Goal: Information Seeking & Learning: Learn about a topic

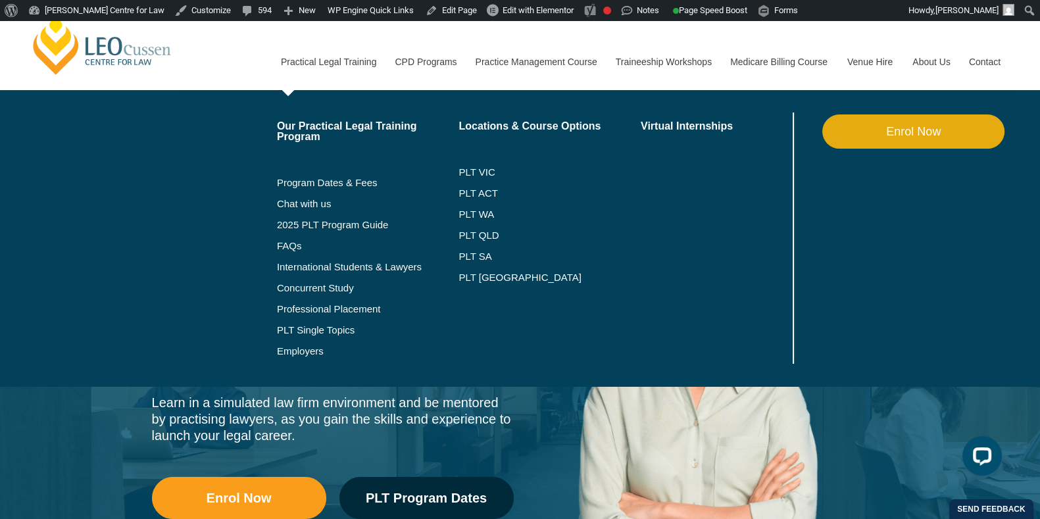
click at [345, 76] on link "Practical Legal Training" at bounding box center [328, 62] width 114 height 57
click at [366, 70] on link "Practical Legal Training" at bounding box center [328, 62] width 114 height 57
click at [356, 68] on link "Practical Legal Training" at bounding box center [328, 62] width 114 height 57
click at [493, 195] on link "PLT ACT" at bounding box center [549, 193] width 182 height 11
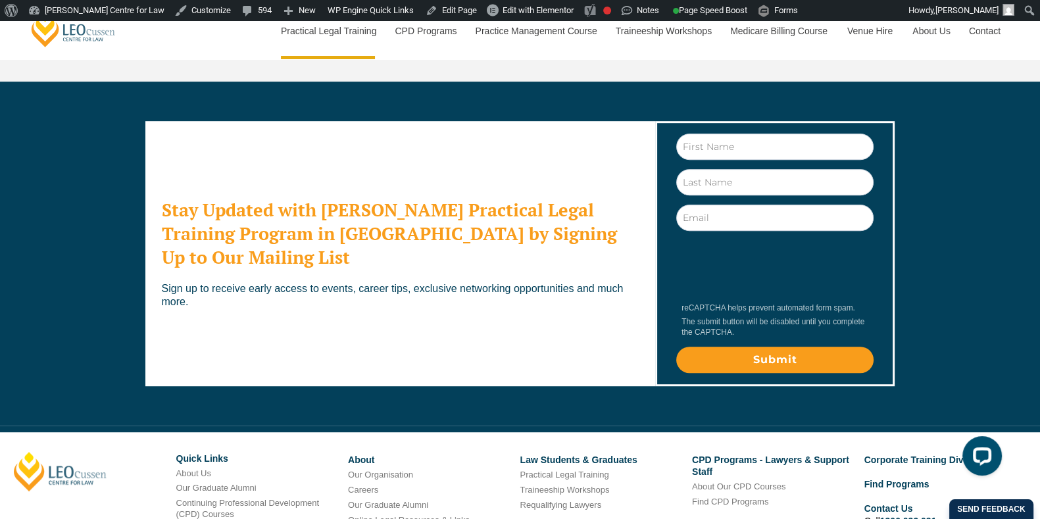
scroll to position [7241, 0]
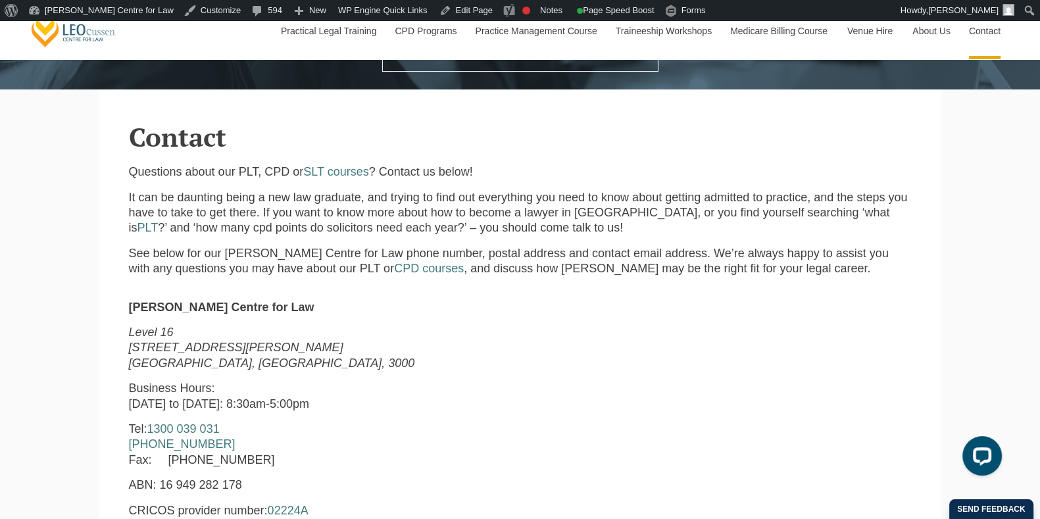
scroll to position [464, 0]
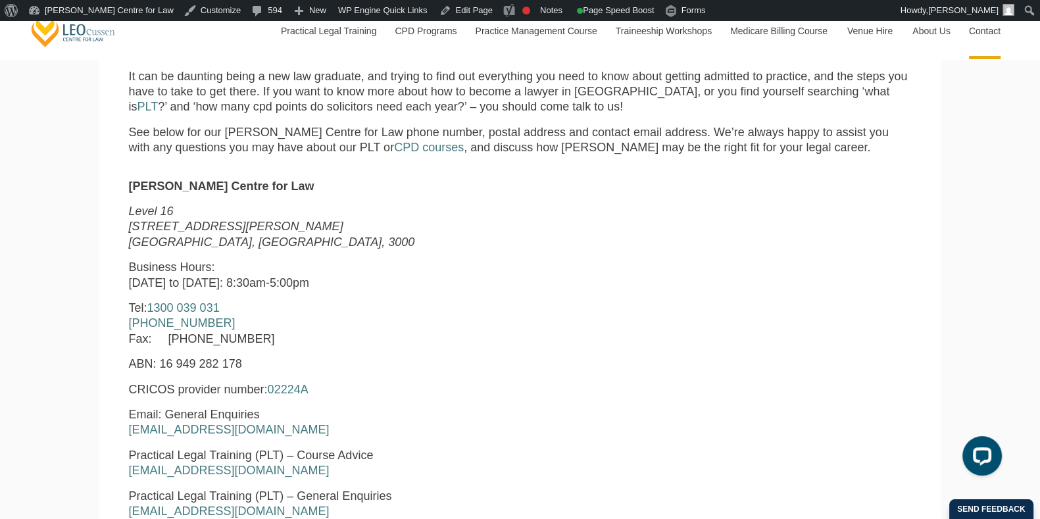
click at [460, 314] on p "Tel: [PHONE_NUMBER] [PHONE_NUMBER] Fax: [PHONE_NUMBER]" at bounding box center [353, 324] width 449 height 46
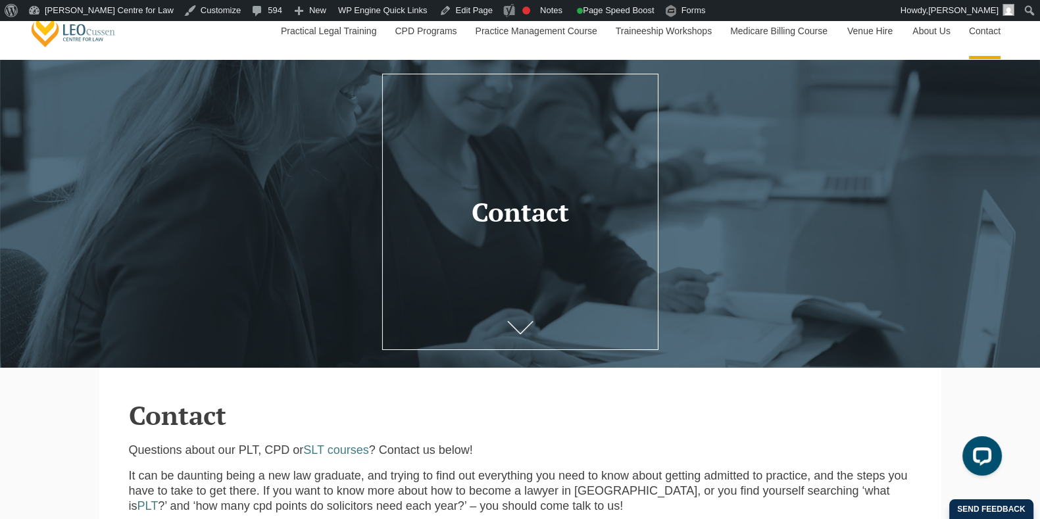
scroll to position [0, 0]
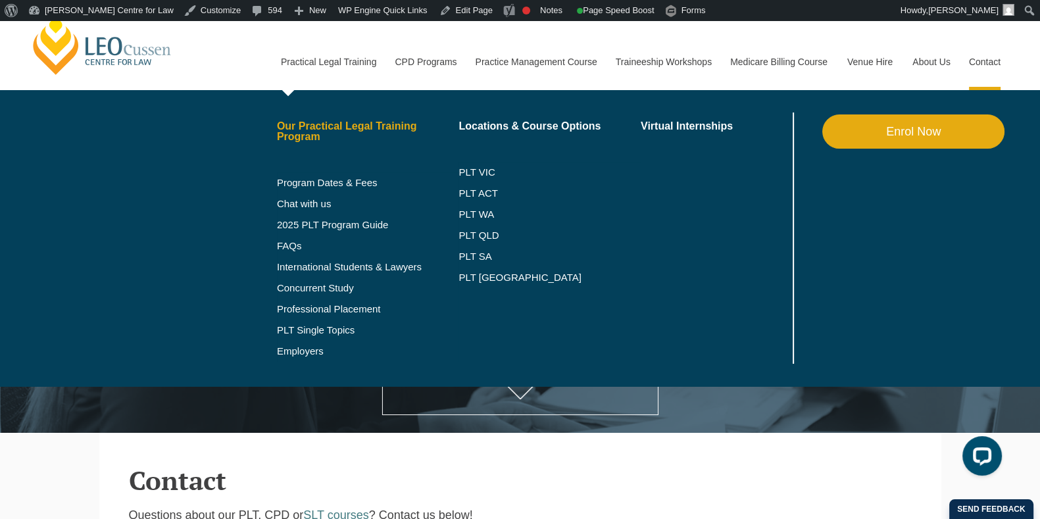
click at [349, 128] on link "Our Practical Legal Training Program" at bounding box center [368, 131] width 182 height 21
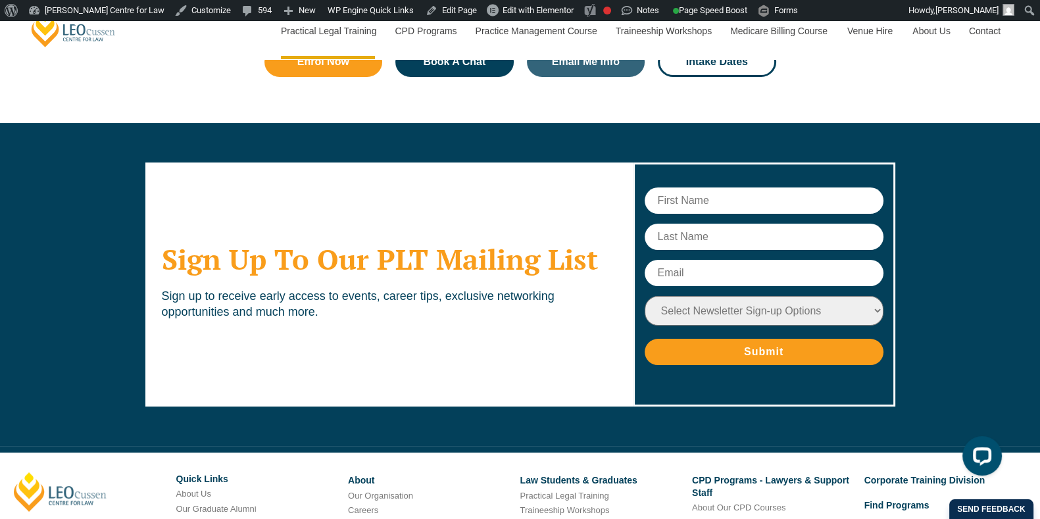
scroll to position [6712, 0]
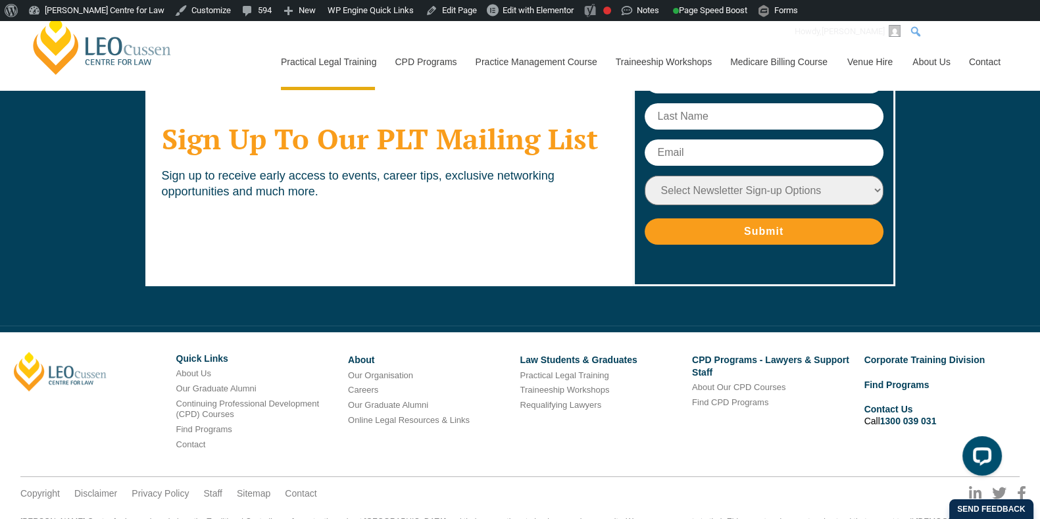
click at [1027, 24] on input "Search" at bounding box center [973, 32] width 132 height 16
type input "address"
click input "Search" at bounding box center [0, 0] width 0 height 0
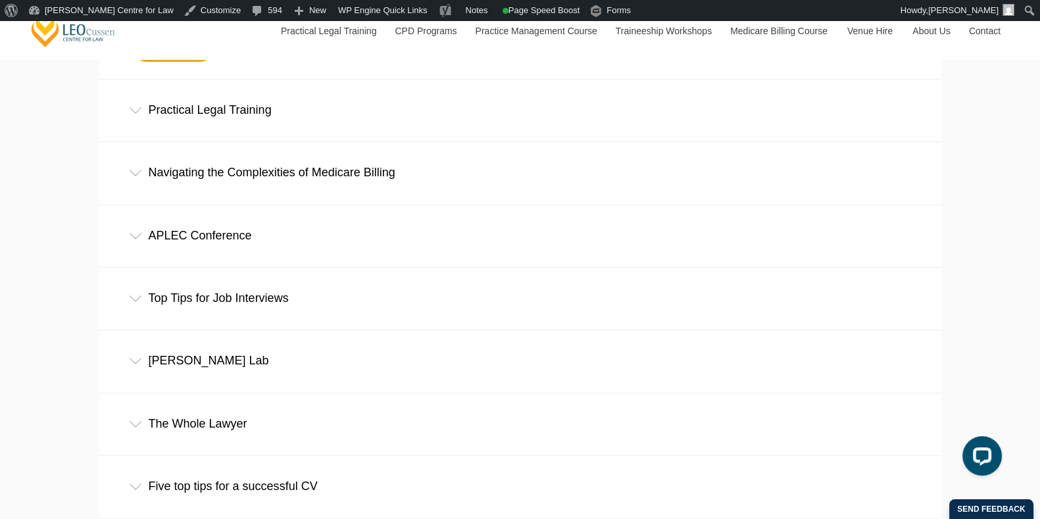
scroll to position [588, 0]
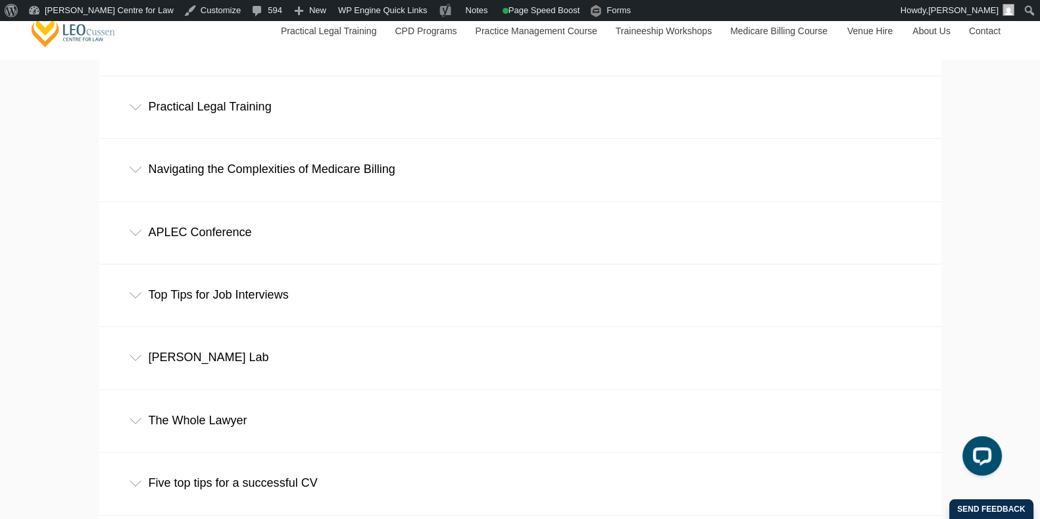
click at [305, 101] on div "Practical Legal Training" at bounding box center [520, 106] width 842 height 61
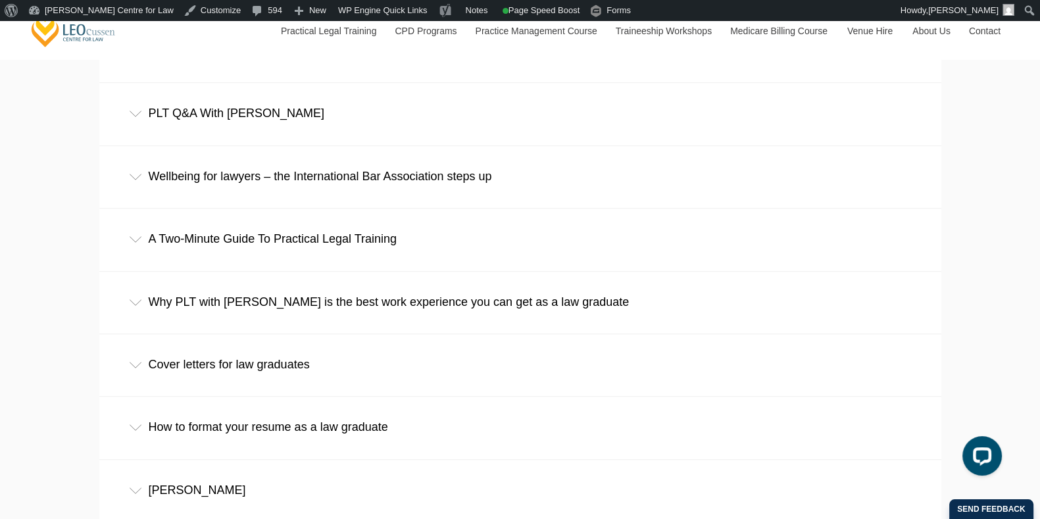
scroll to position [1231, 0]
click at [342, 134] on div "PLT Q&A With Sophia" at bounding box center [520, 112] width 842 height 61
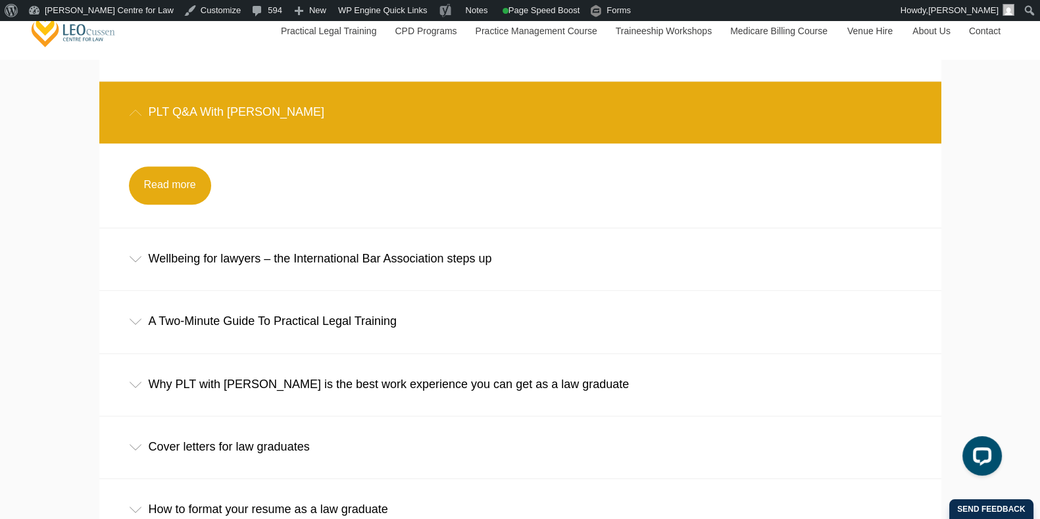
click at [273, 106] on div "PLT Q&A With Sophia" at bounding box center [520, 112] width 842 height 61
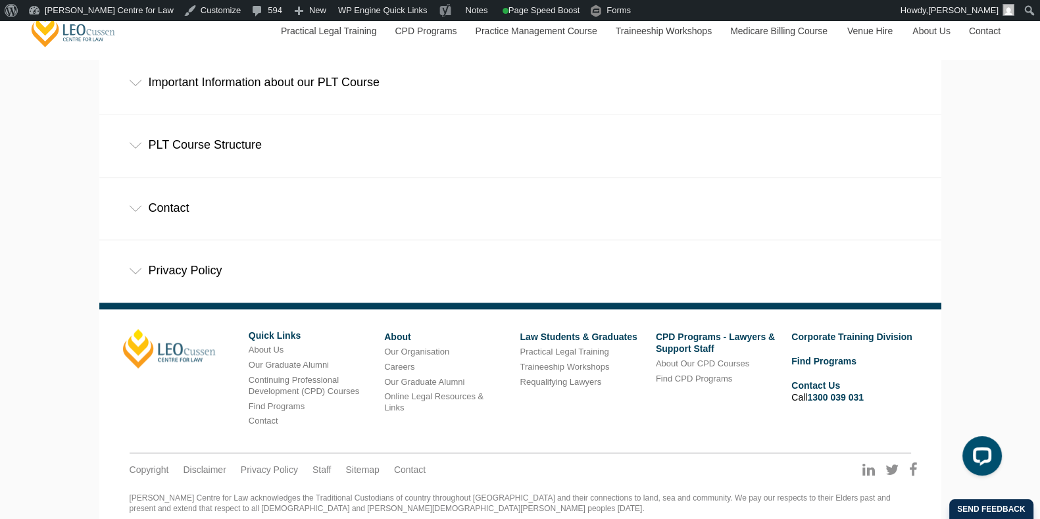
scroll to position [2015, 0]
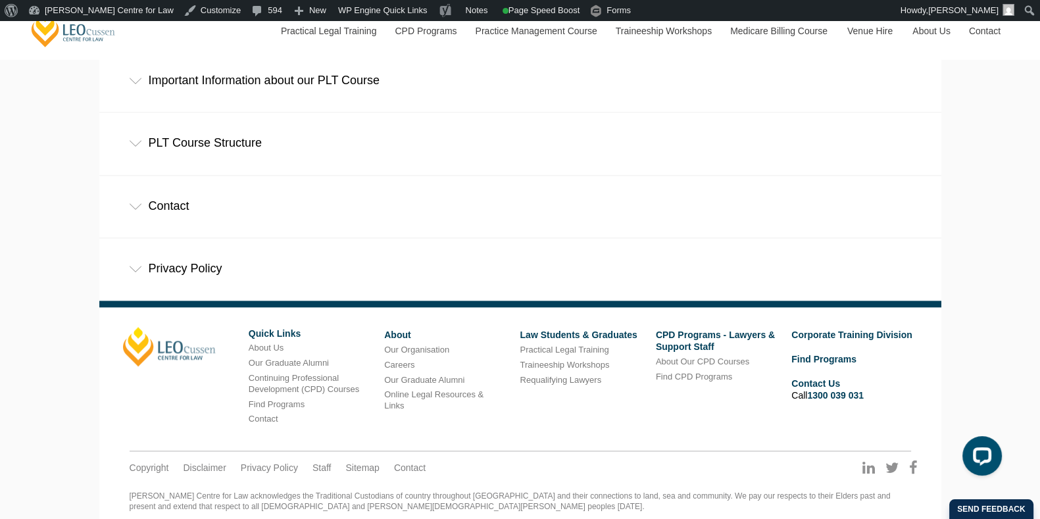
click at [363, 203] on div "Contact" at bounding box center [520, 206] width 842 height 61
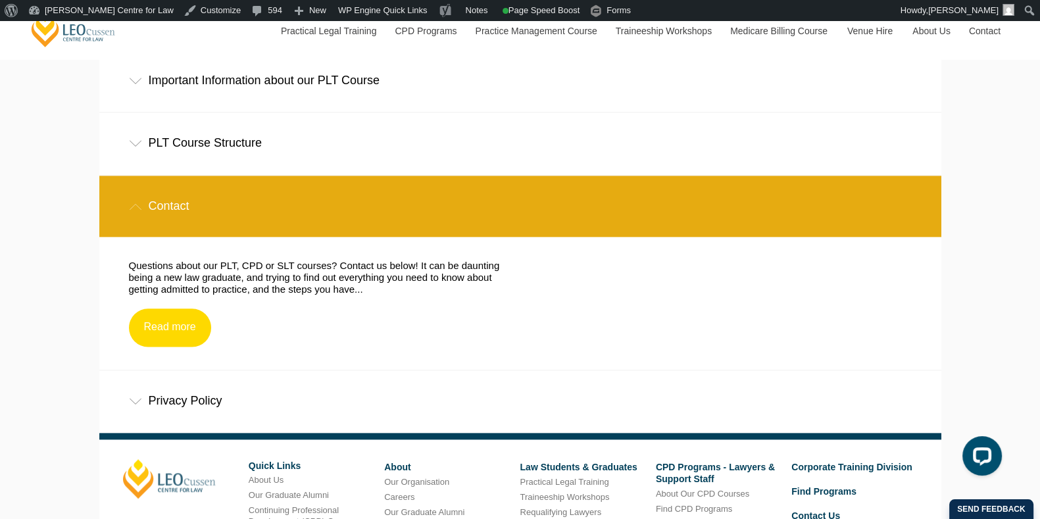
click at [167, 326] on link "Read more" at bounding box center [170, 327] width 82 height 38
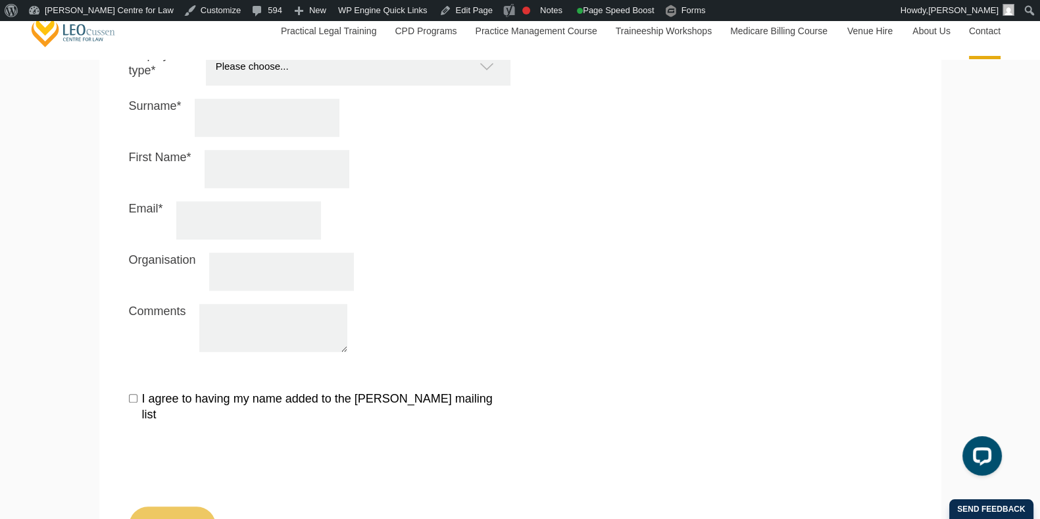
scroll to position [1600, 0]
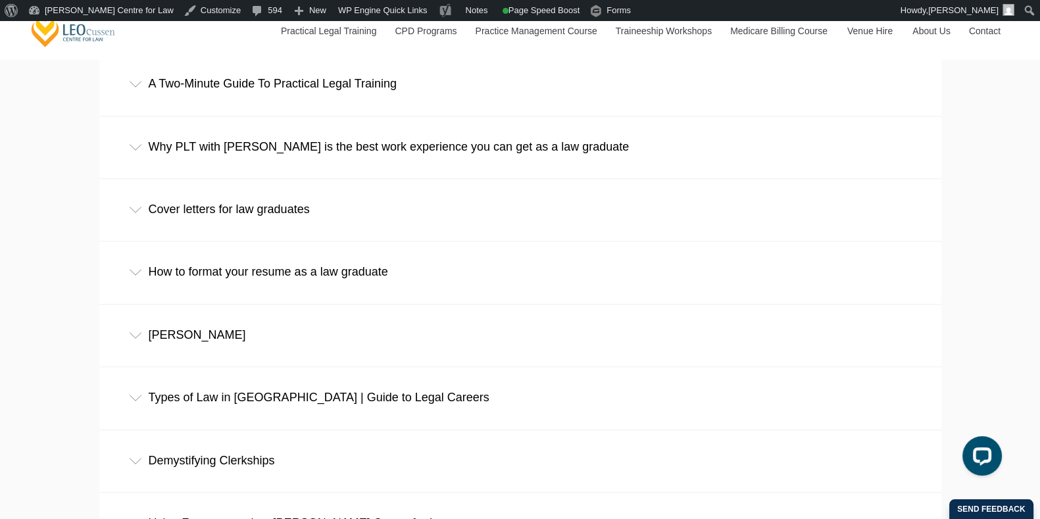
scroll to position [1249, 0]
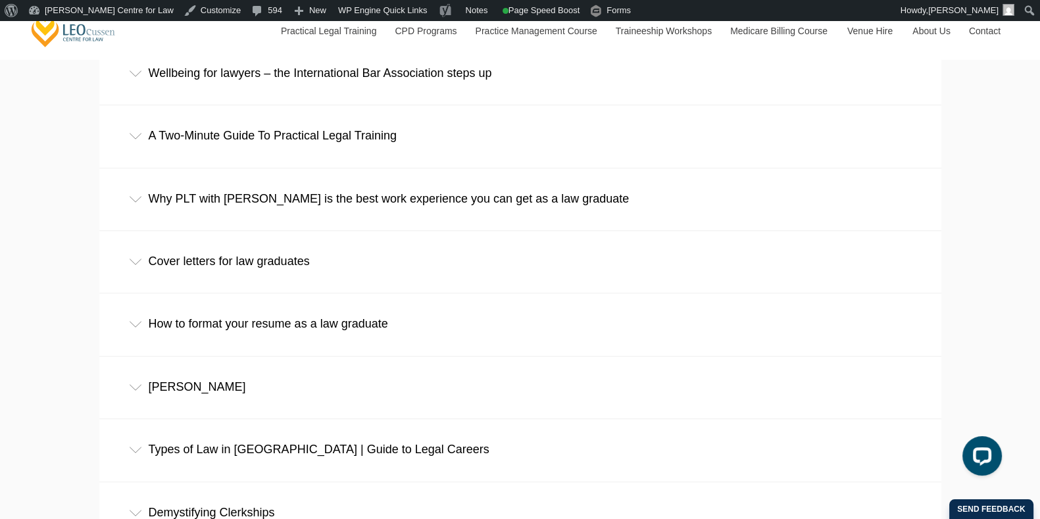
click at [185, 277] on div "Cover letters for law graduates" at bounding box center [520, 261] width 842 height 61
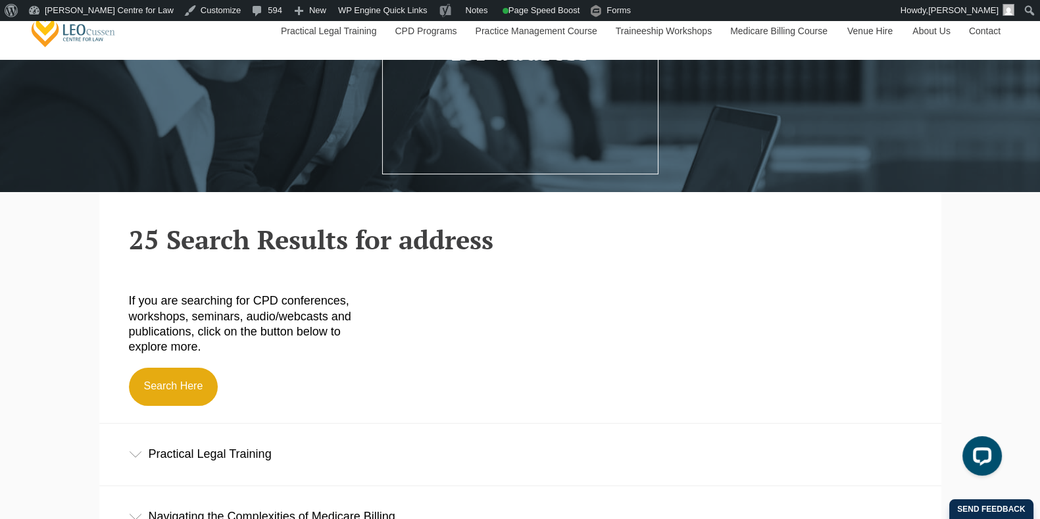
scroll to position [241, 0]
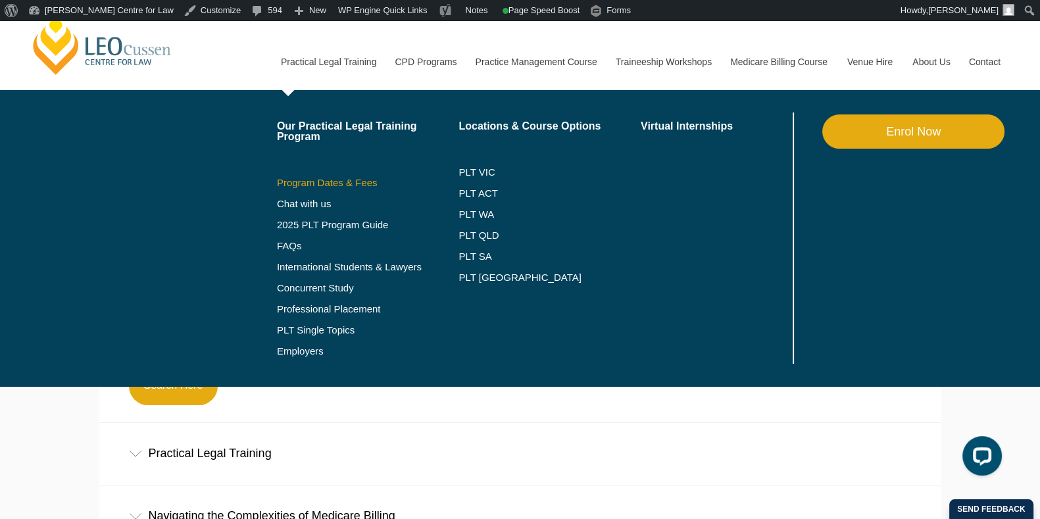
click at [358, 180] on link "Program Dates & Fees" at bounding box center [368, 183] width 182 height 11
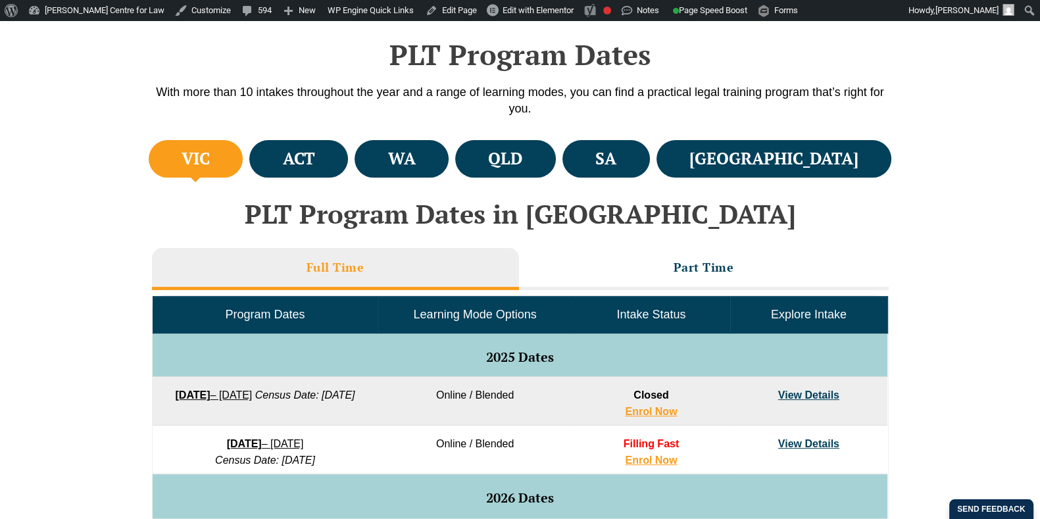
scroll to position [435, 0]
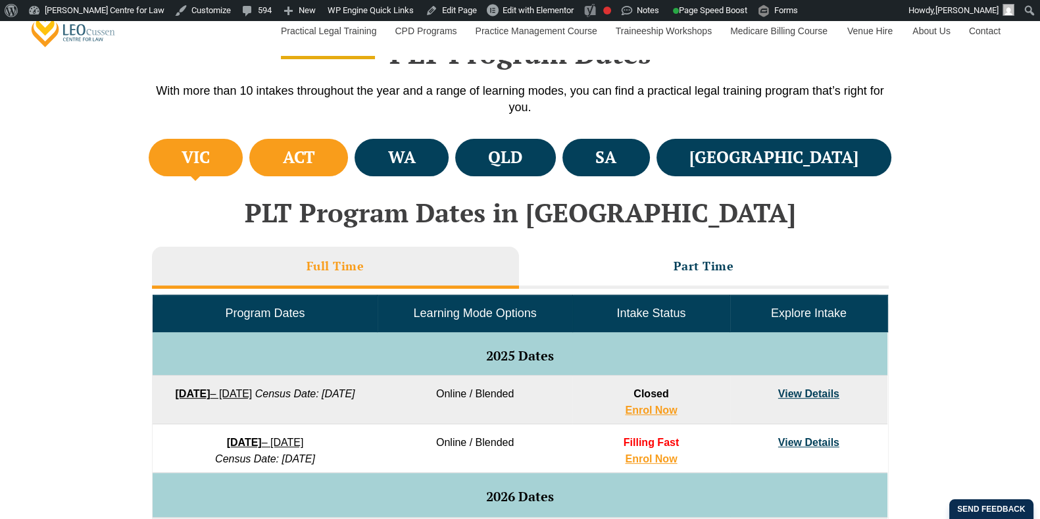
click at [315, 159] on h4 "ACT" at bounding box center [299, 158] width 32 height 22
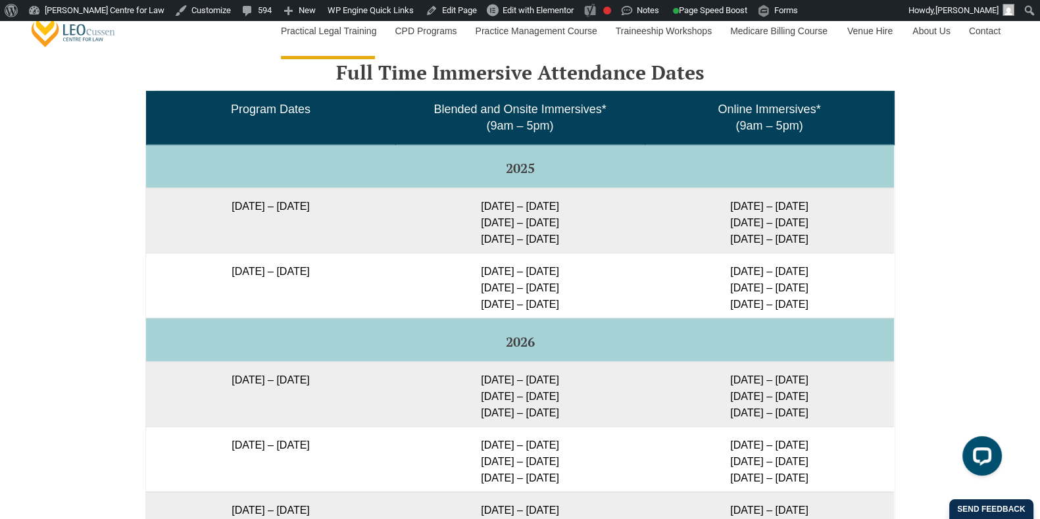
scroll to position [2191, 0]
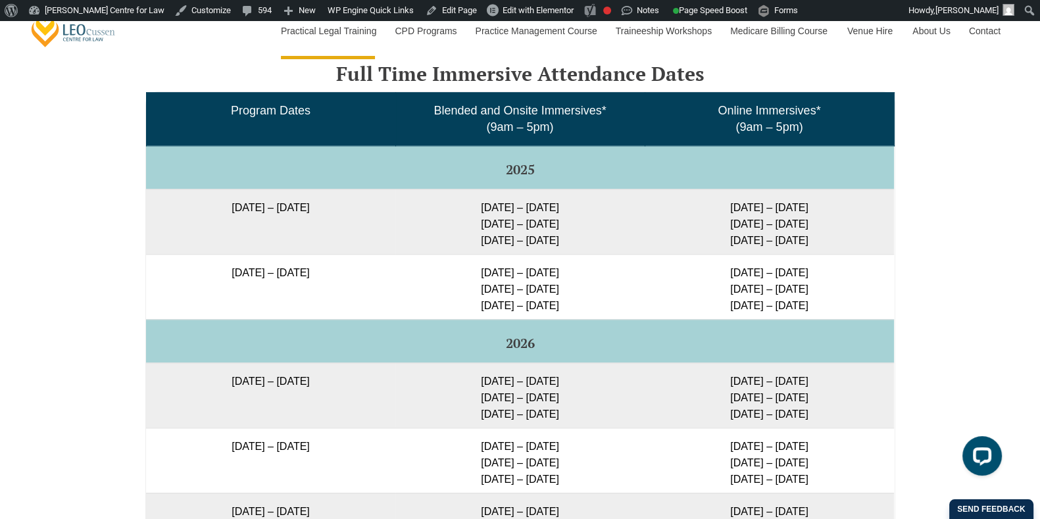
click at [232, 285] on td "8 December 2025 – 8 May 2026" at bounding box center [270, 286] width 249 height 65
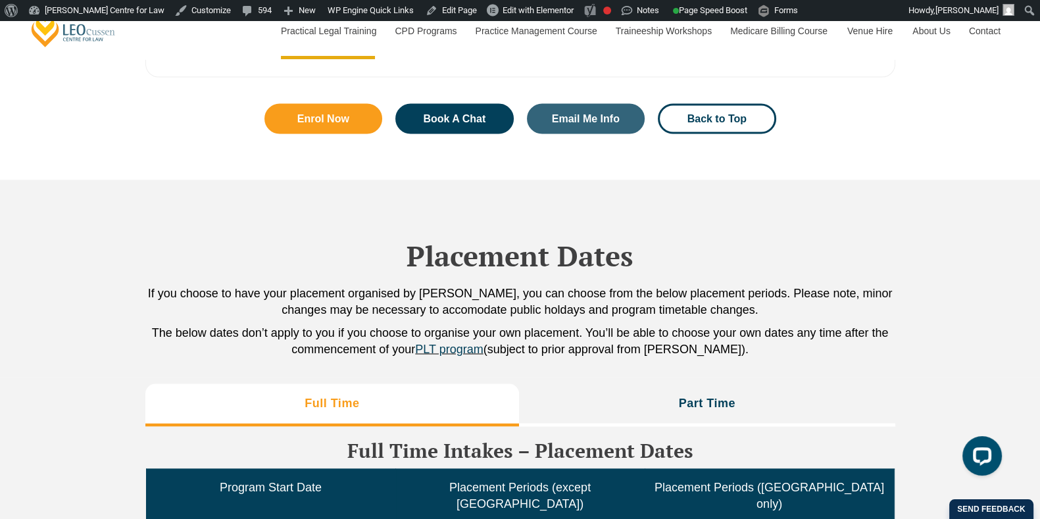
scroll to position [3007, 0]
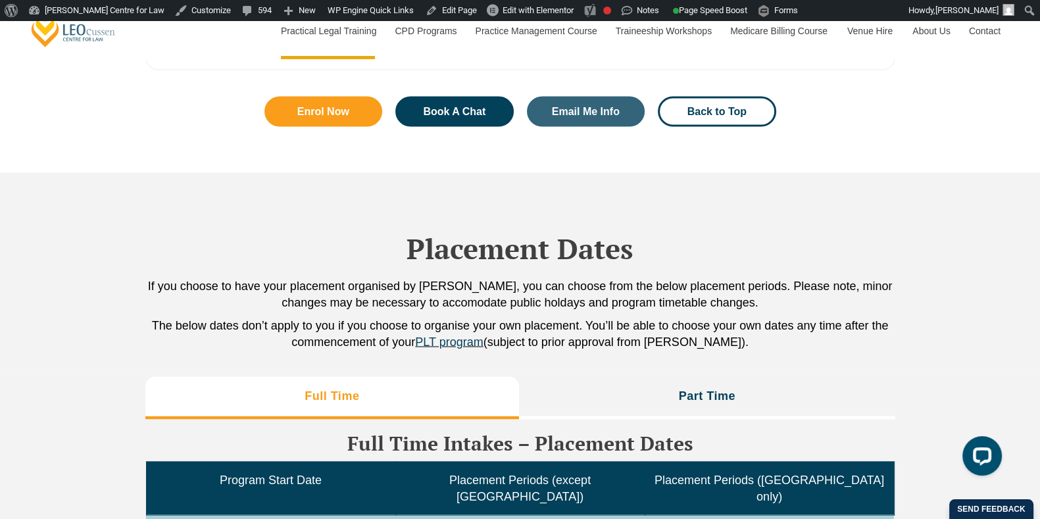
click at [111, 321] on div "Placement Dates If you choose to have your placement organised by Leo Cussen, y…" at bounding box center [520, 270] width 1040 height 197
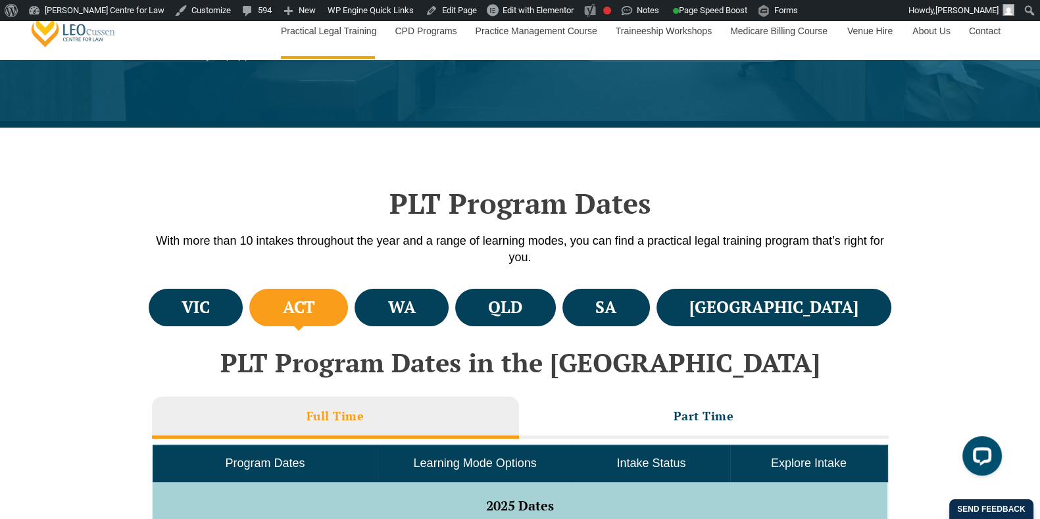
scroll to position [0, 0]
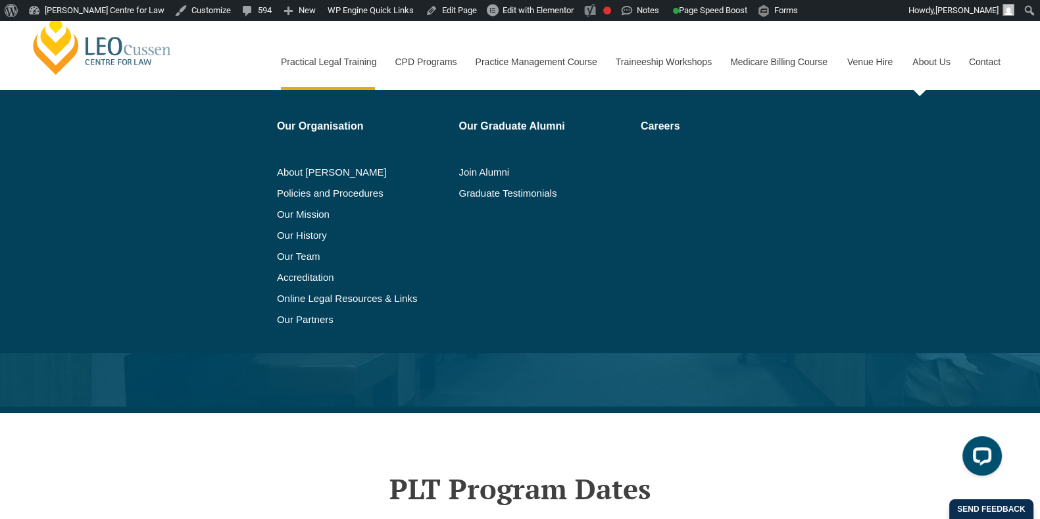
click at [921, 67] on link "About Us" at bounding box center [930, 62] width 57 height 57
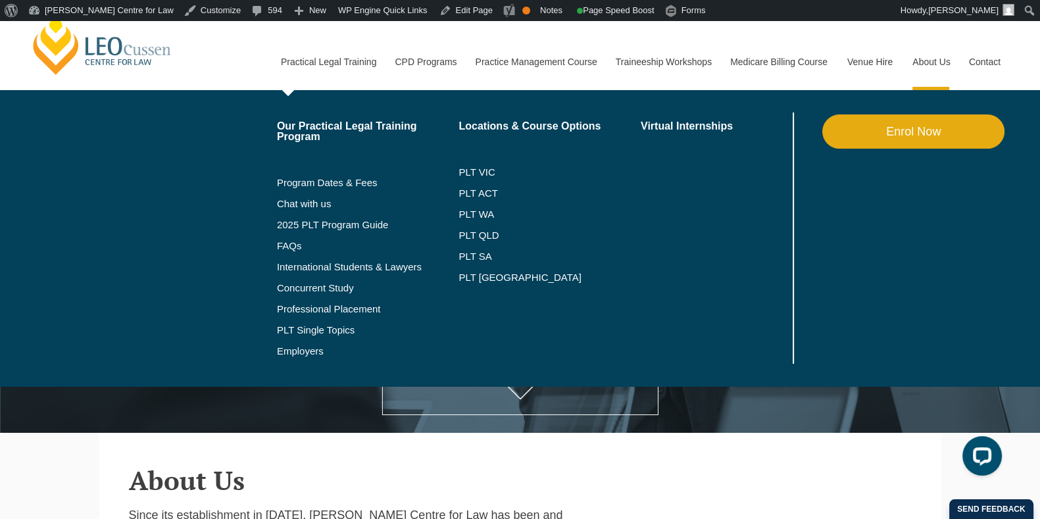
click at [362, 76] on link "Practical Legal Training" at bounding box center [328, 62] width 114 height 57
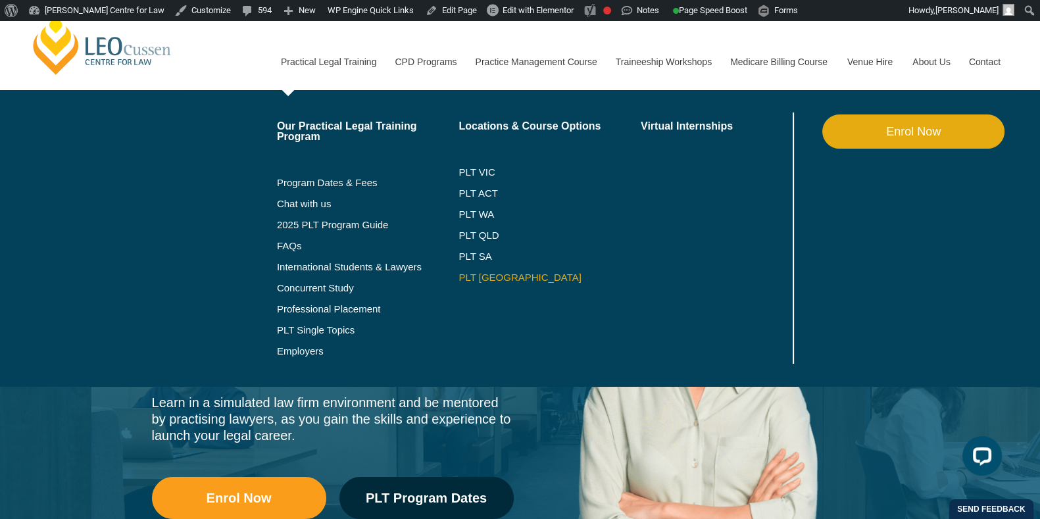
click at [495, 272] on link "PLT [GEOGRAPHIC_DATA]" at bounding box center [549, 277] width 182 height 11
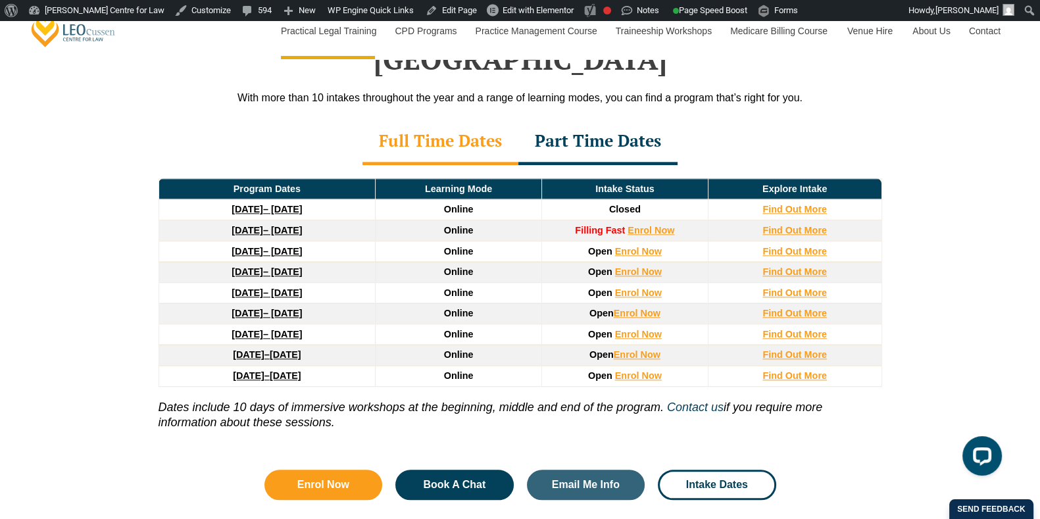
scroll to position [1797, 0]
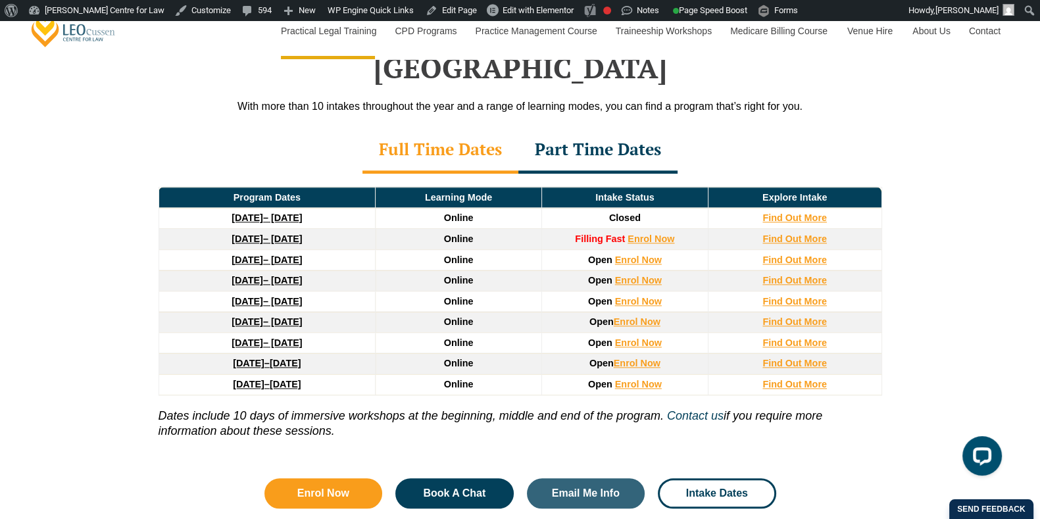
click at [610, 93] on div "Leo Cussen’s PLT Program Dates in NSW With more than 10 intakes throughout the …" at bounding box center [520, 254] width 750 height 602
click at [579, 128] on div "Part Time Dates" at bounding box center [597, 151] width 159 height 46
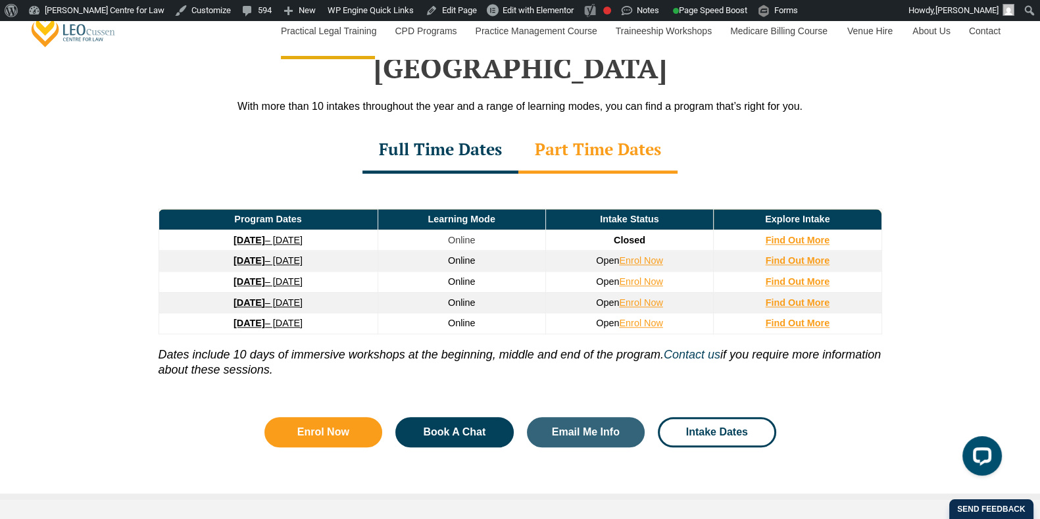
click at [506, 174] on div "Program Dates Learning Mode Intake Status Explore Intake 8 September 2025 – 17 …" at bounding box center [520, 286] width 750 height 224
click at [461, 128] on div "Full Time Dates" at bounding box center [440, 151] width 156 height 46
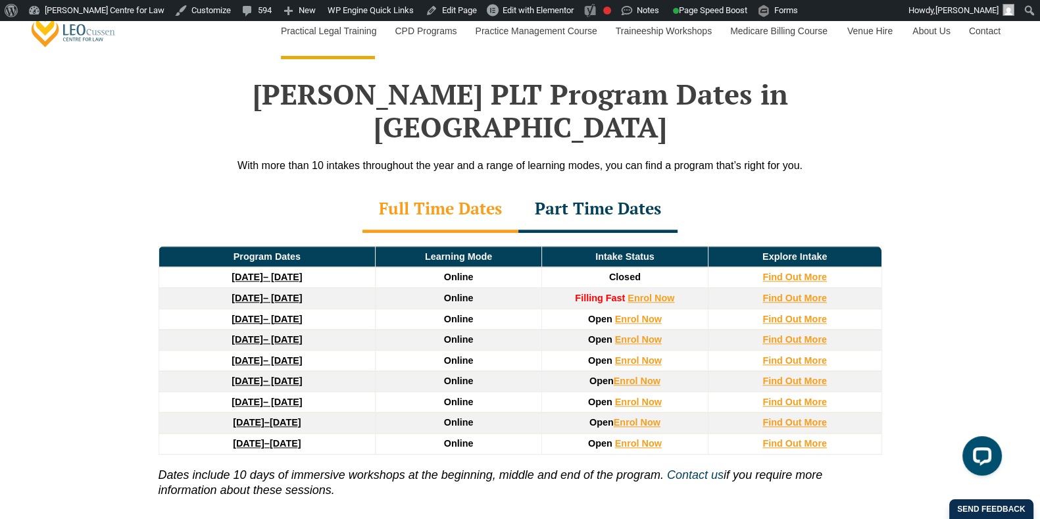
scroll to position [1737, 0]
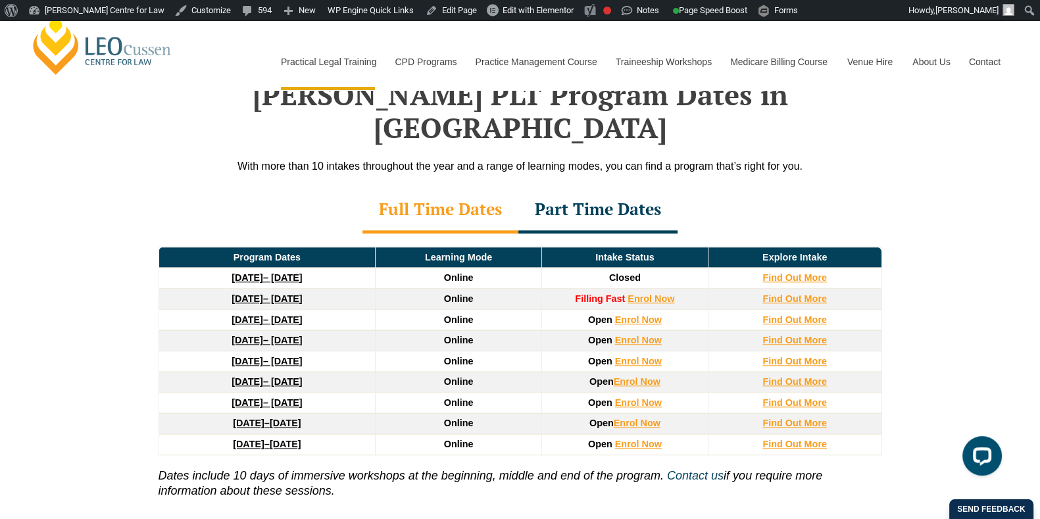
click at [903, 193] on div "Leo Cussen’s PLT Program Dates in NSW With more than 10 intakes throughout the …" at bounding box center [520, 316] width 1040 height 608
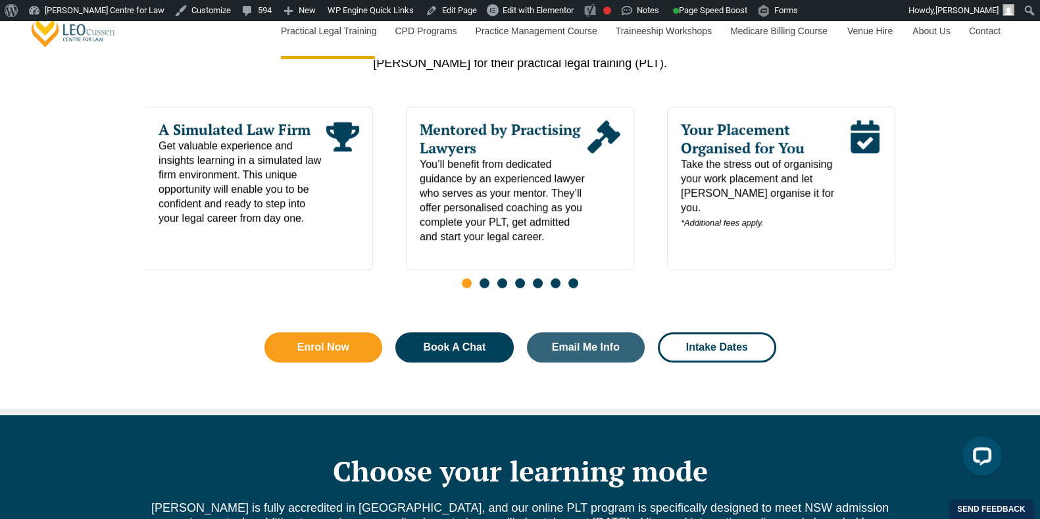
scroll to position [736, 0]
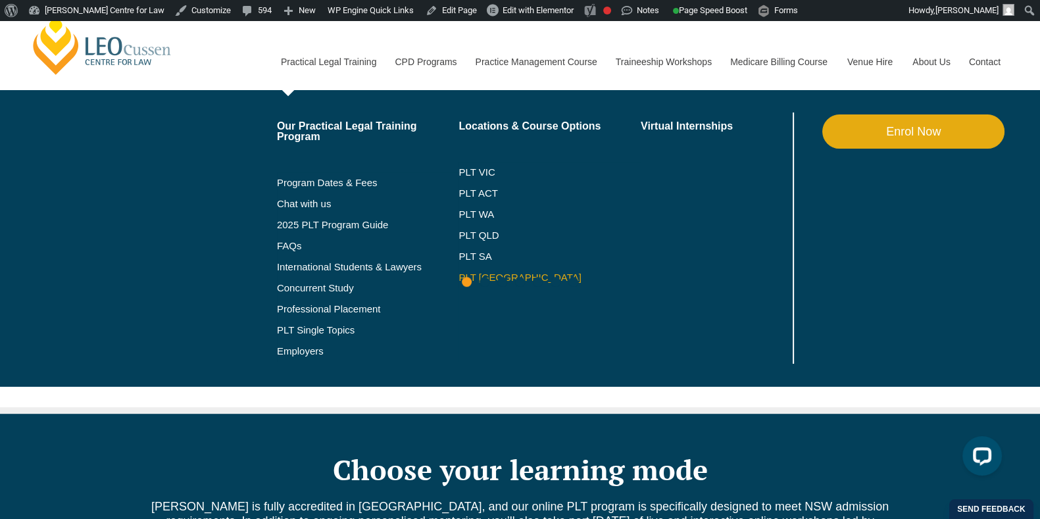
click at [485, 278] on link "PLT [GEOGRAPHIC_DATA]" at bounding box center [549, 277] width 182 height 11
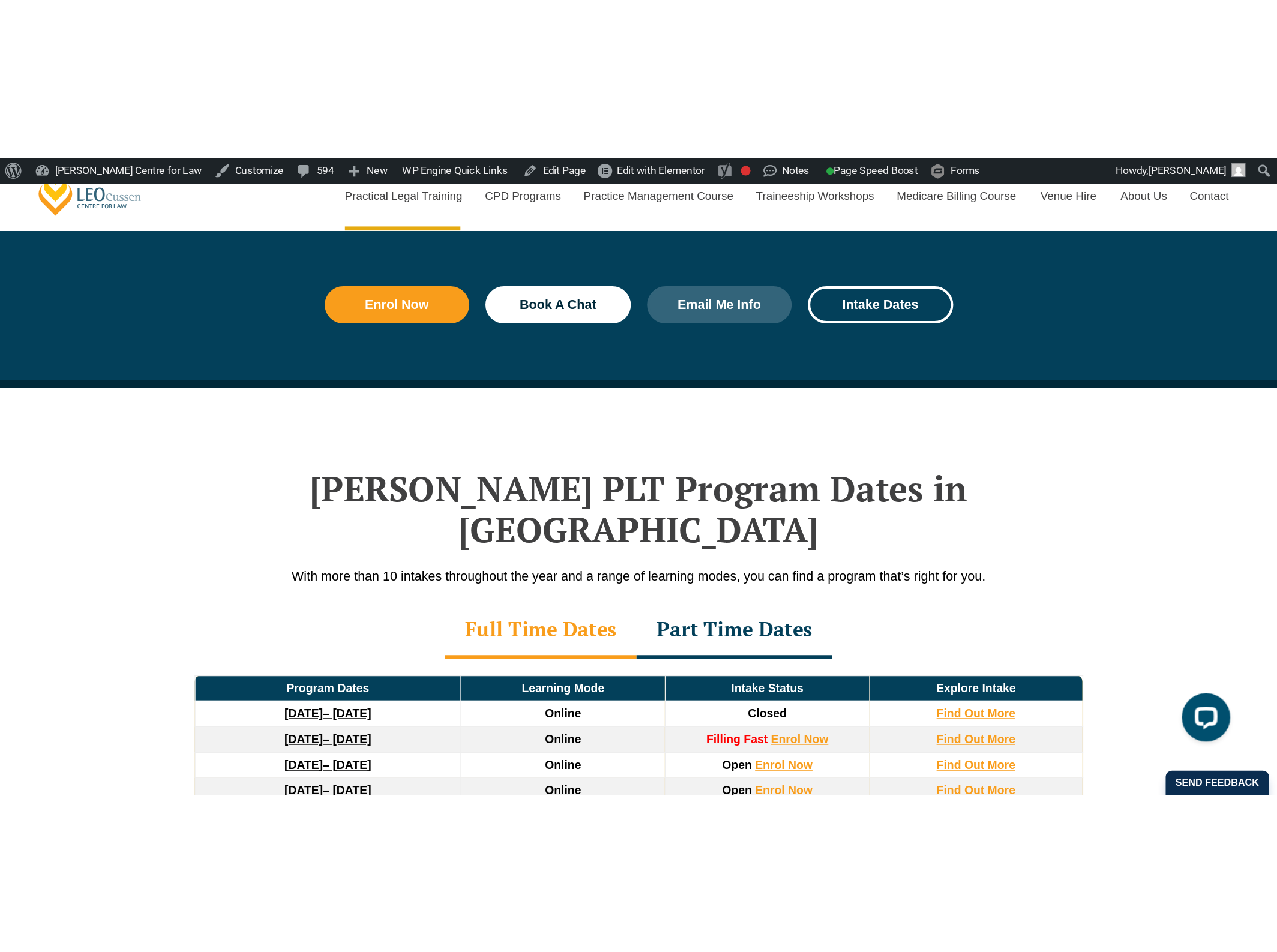
scroll to position [1503, 0]
